Goal: Transaction & Acquisition: Purchase product/service

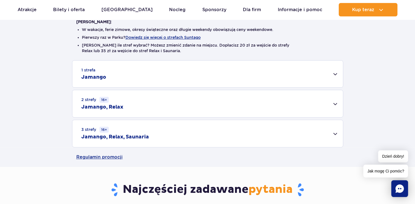
scroll to position [147, 0]
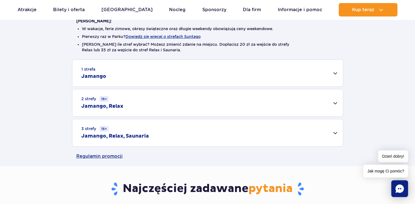
click at [324, 97] on div "2 strefy 16+ Jamango, Relax" at bounding box center [207, 103] width 271 height 27
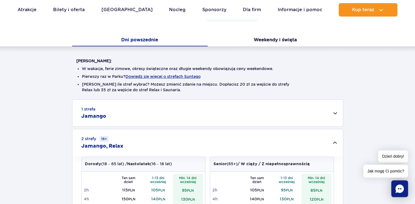
scroll to position [106, 0]
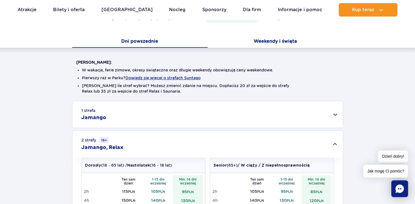
click at [271, 39] on button "Weekendy i święta" at bounding box center [276, 42] width 136 height 12
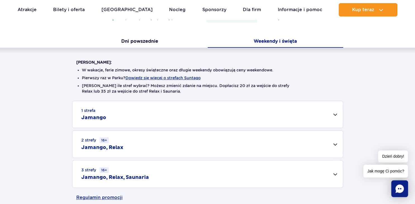
scroll to position [138, 0]
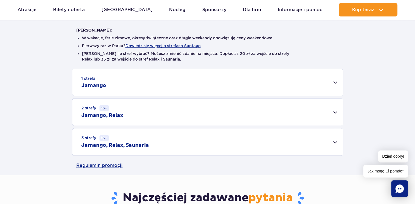
click at [248, 111] on div "2 strefy 16+ Jamango, Relax" at bounding box center [207, 112] width 271 height 27
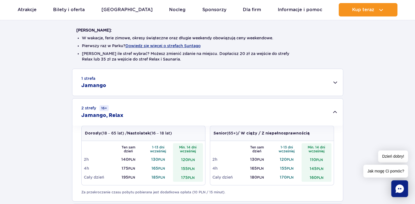
scroll to position [117, 0]
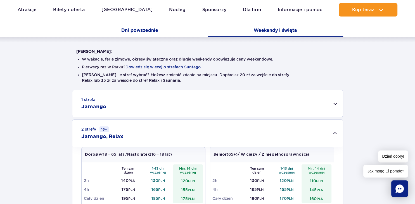
click at [135, 29] on button "Dni powszednie" at bounding box center [140, 31] width 136 height 12
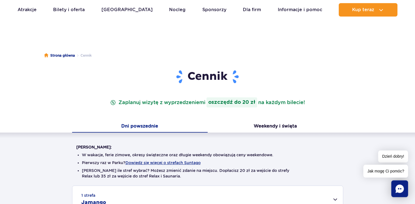
scroll to position [20, 0]
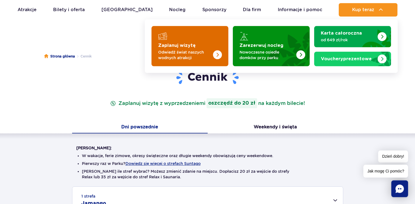
click at [198, 52] on p "Odwiedź świat naszych wodnych atrakcji" at bounding box center [185, 55] width 55 height 11
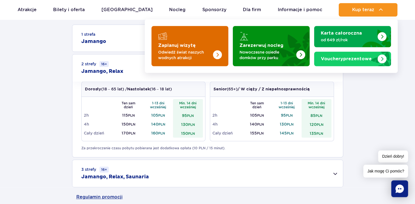
scroll to position [182, 0]
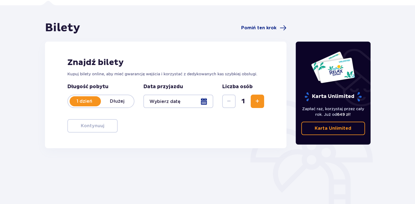
scroll to position [81, 0]
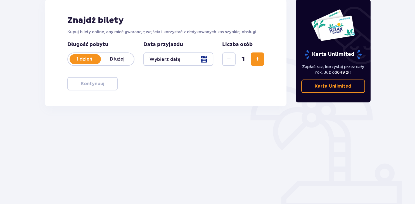
click at [205, 59] on div at bounding box center [179, 59] width 70 height 13
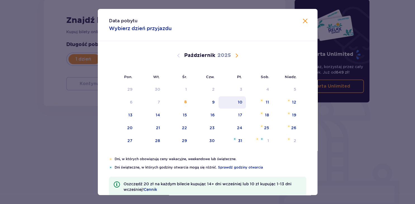
click at [232, 104] on div "10" at bounding box center [233, 103] width 28 height 12
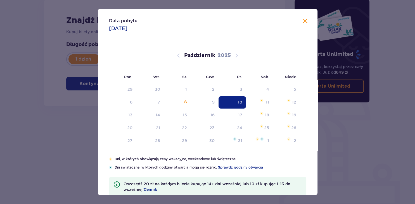
type input "10.10.25"
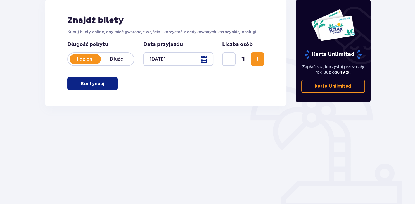
click at [257, 61] on span "Zwiększ" at bounding box center [257, 59] width 7 height 7
click at [107, 80] on button "Kontynuuj" at bounding box center [92, 83] width 50 height 13
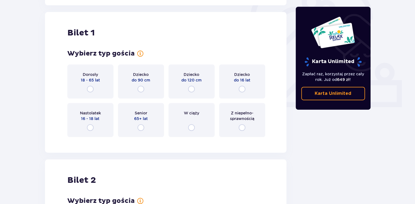
scroll to position [187, 0]
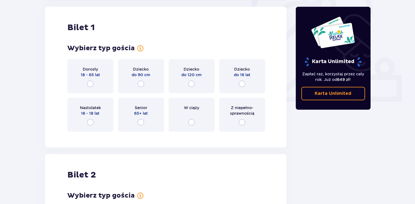
click at [90, 94] on div "Dorosły 18 - 65 lat Dziecko do 90 cm Dziecko do 120 cm Dziecko do 16 lat Nastol…" at bounding box center [165, 95] width 197 height 73
click at [86, 80] on div "Dorosły 18 - 65 lat" at bounding box center [90, 76] width 46 height 34
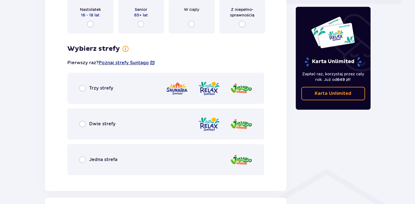
scroll to position [286, 0]
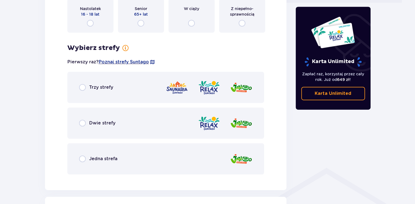
click at [86, 117] on div "Dwie strefy" at bounding box center [165, 123] width 197 height 31
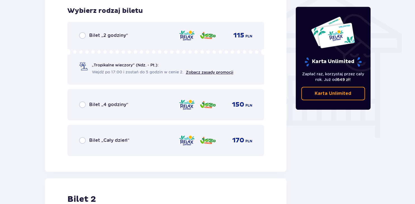
scroll to position [465, 0]
click at [83, 143] on input "radio" at bounding box center [82, 141] width 7 height 7
radio input "true"
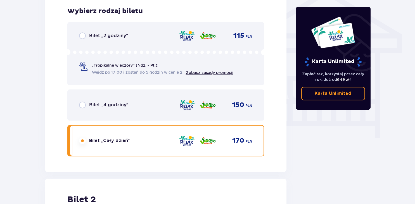
scroll to position [637, 0]
